Goal: Task Accomplishment & Management: Use online tool/utility

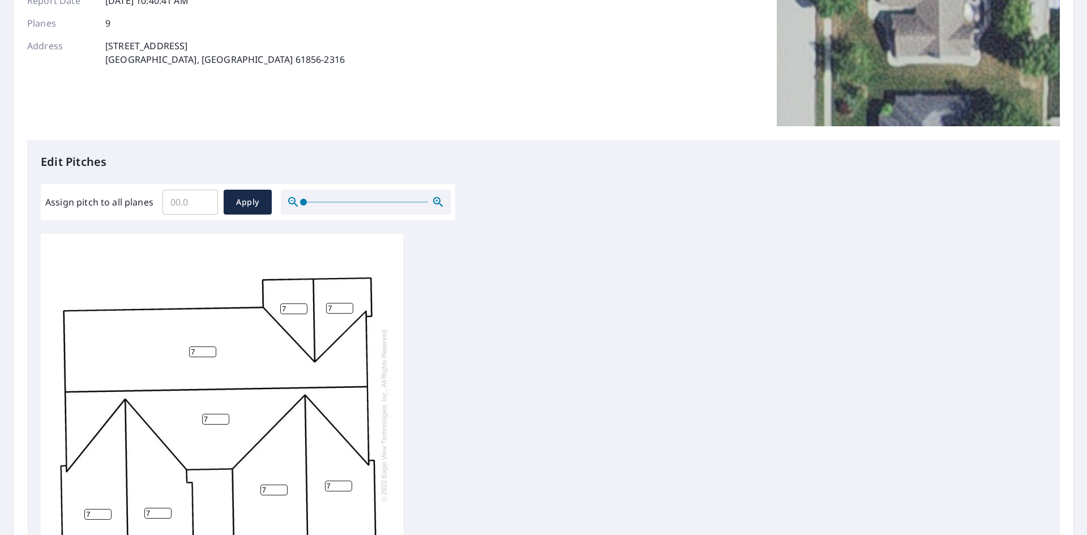
scroll to position [170, 0]
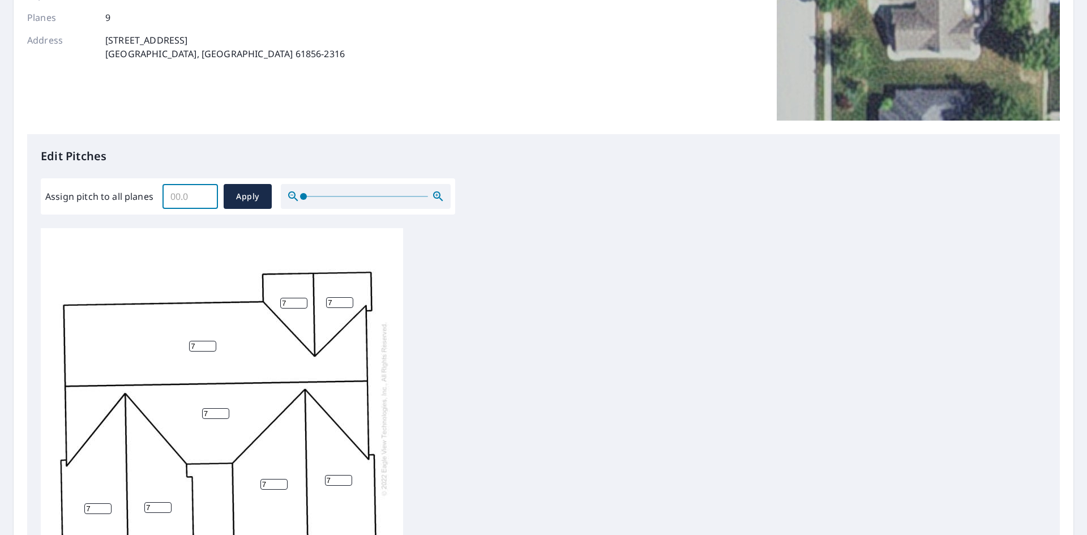
click at [183, 195] on input "Assign pitch to all planes" at bounding box center [189, 197] width 55 height 32
type input "6"
click at [234, 188] on button "Apply" at bounding box center [248, 196] width 48 height 25
type input "6"
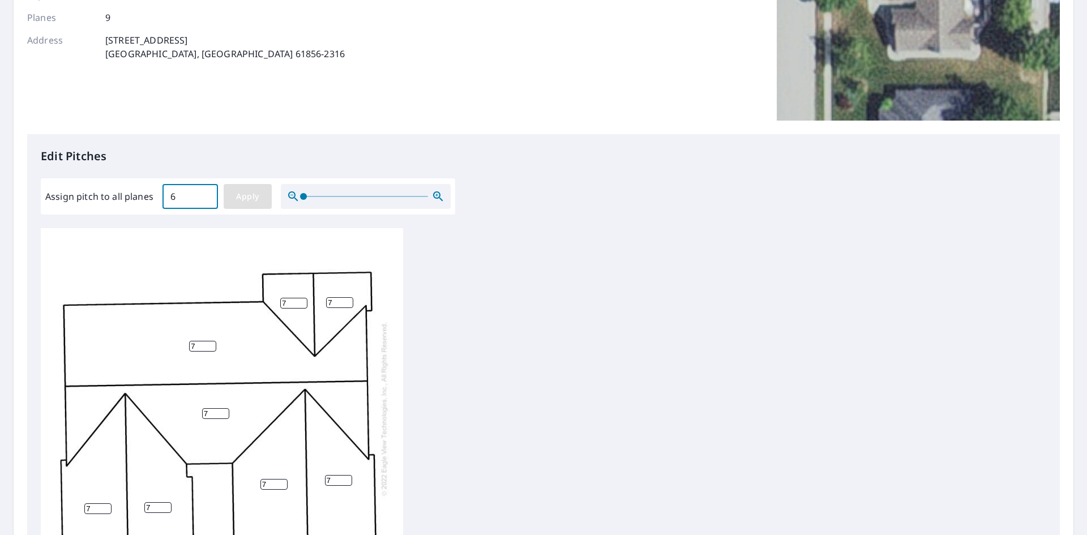
type input "6"
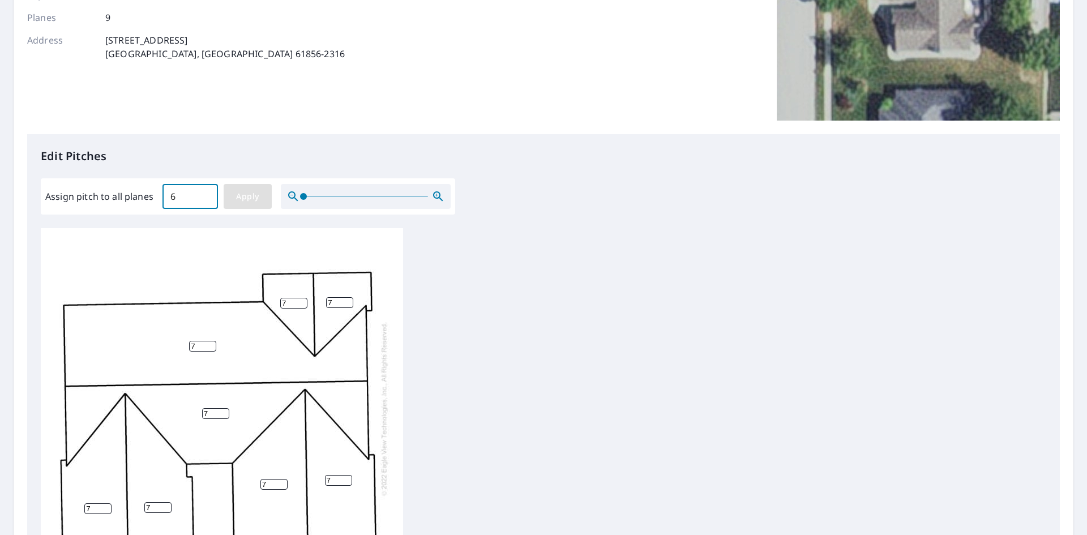
type input "6"
click at [254, 194] on span "Apply" at bounding box center [248, 197] width 30 height 14
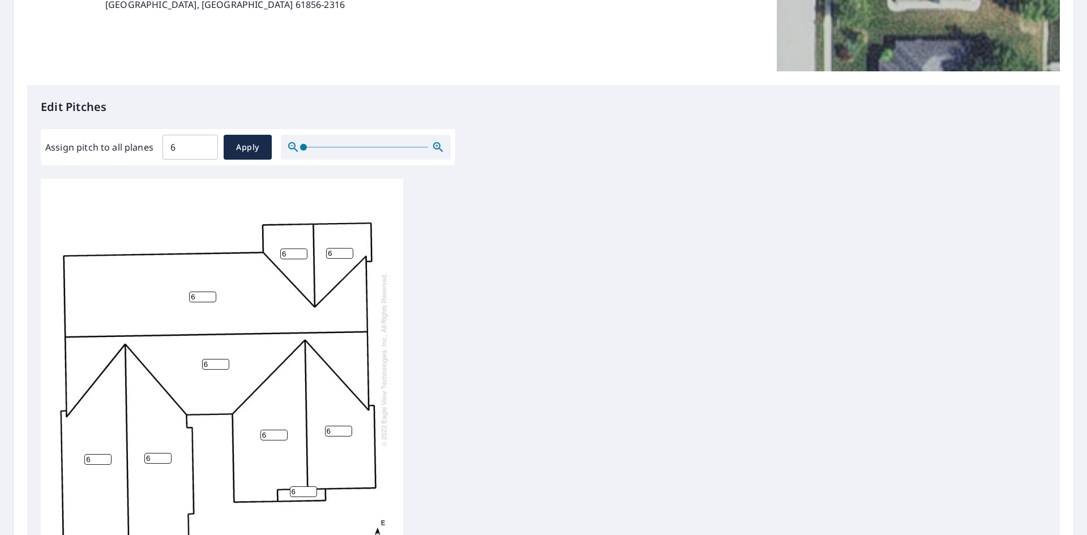
scroll to position [411, 0]
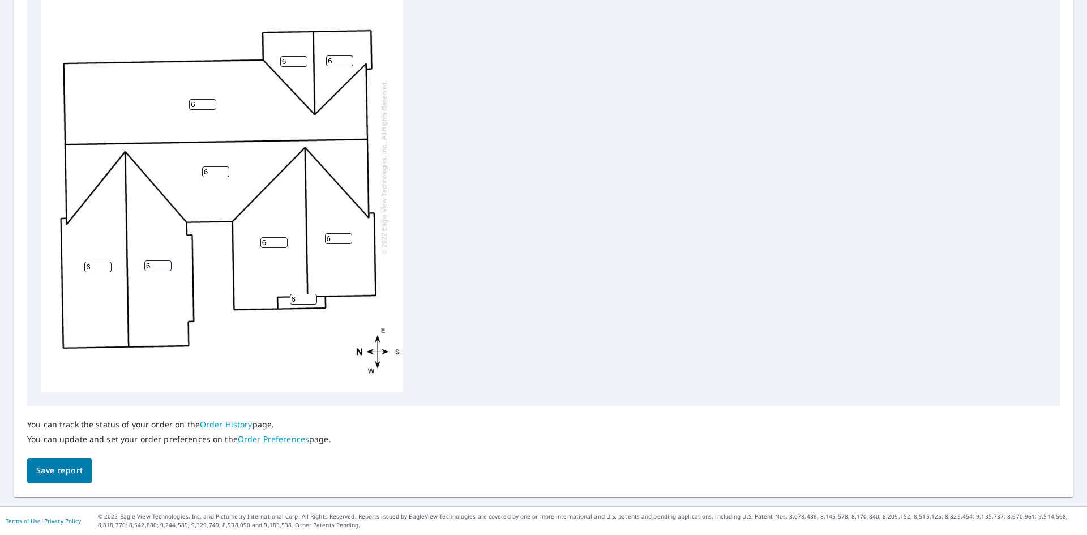
click at [68, 474] on span "Save report" at bounding box center [59, 470] width 46 height 14
